Goal: Transaction & Acquisition: Purchase product/service

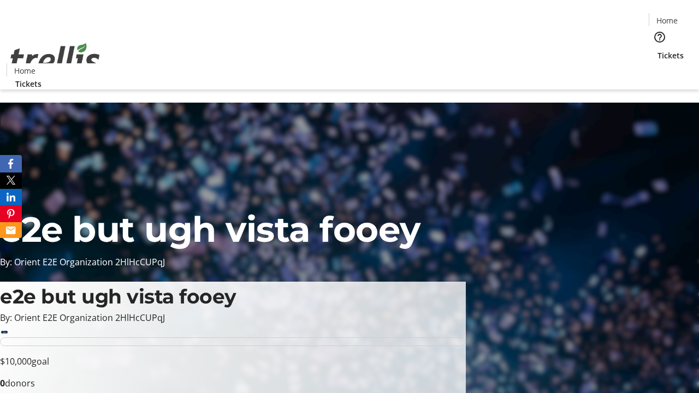
click at [658, 50] on span "Tickets" at bounding box center [671, 55] width 26 height 11
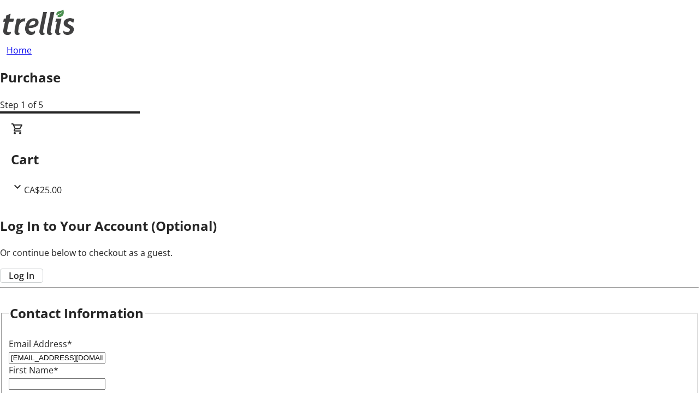
type input "[EMAIL_ADDRESS][DOMAIN_NAME]"
type input "Mandy"
type input "[PERSON_NAME]"
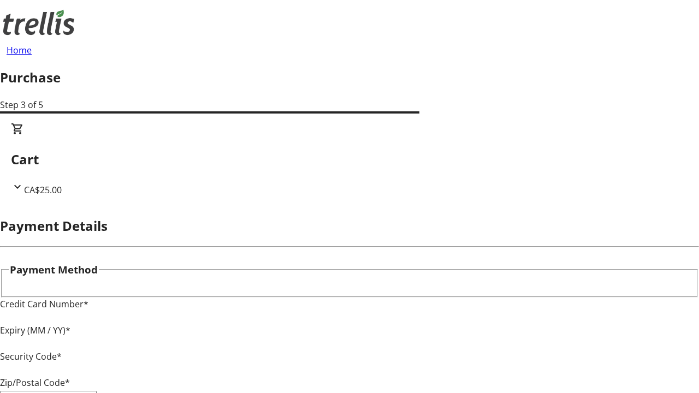
type input "V1Y 0C2"
